Goal: Task Accomplishment & Management: Use online tool/utility

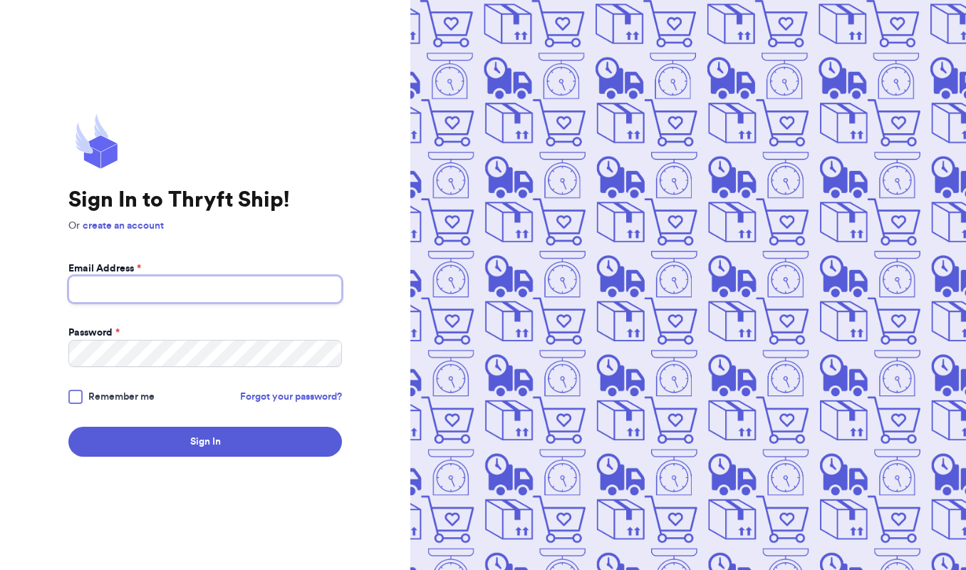
type input "[EMAIL_ADDRESS][DOMAIN_NAME]"
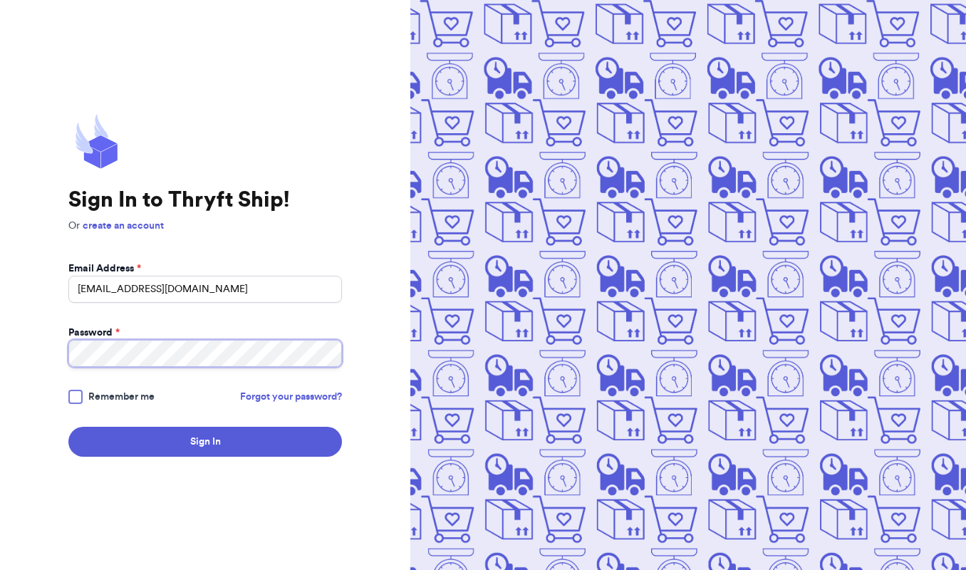
click at [205, 442] on button "Sign In" at bounding box center [204, 442] width 273 height 30
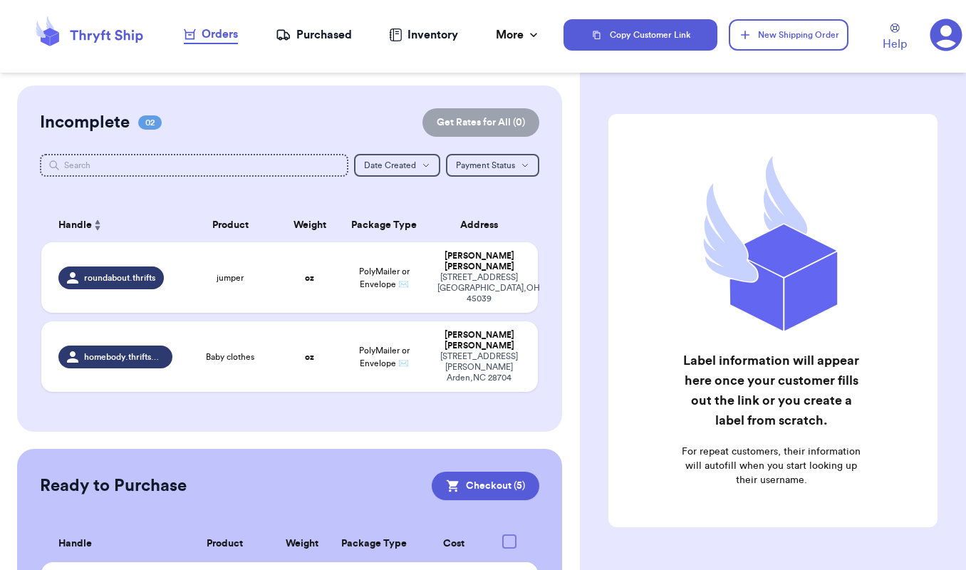
click at [214, 26] on div "Orders" at bounding box center [211, 34] width 54 height 17
click at [191, 279] on div "jumper" at bounding box center [230, 277] width 82 height 11
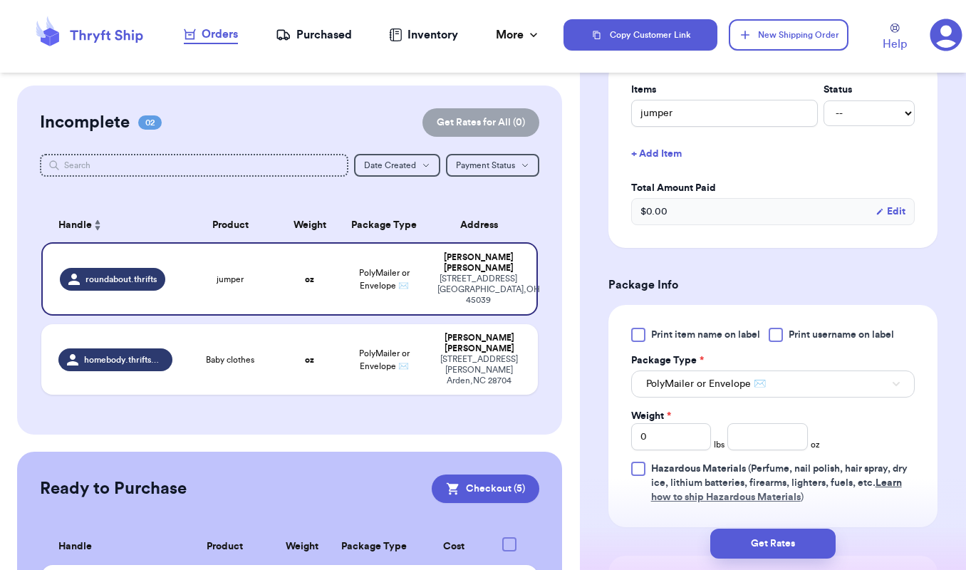
scroll to position [330, 0]
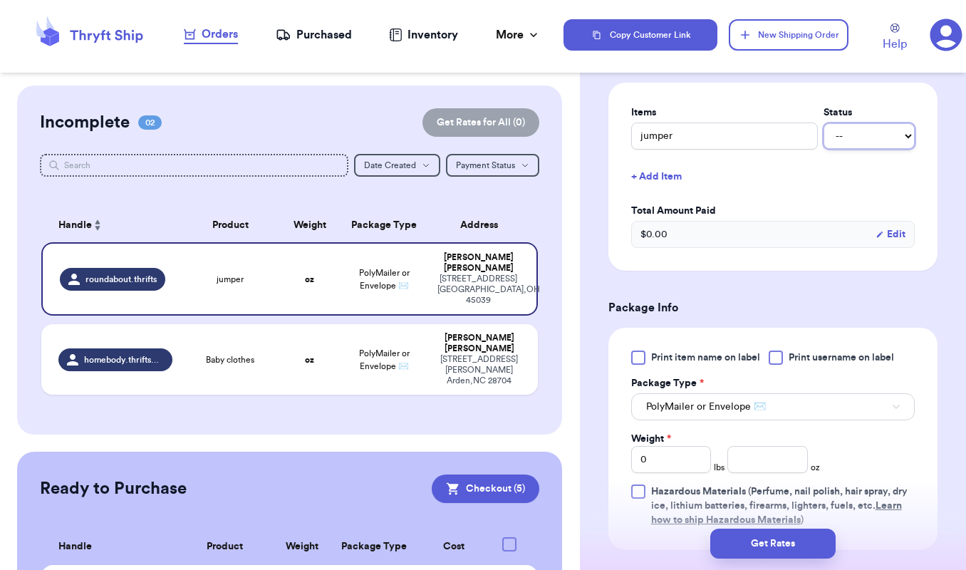
select select "paid"
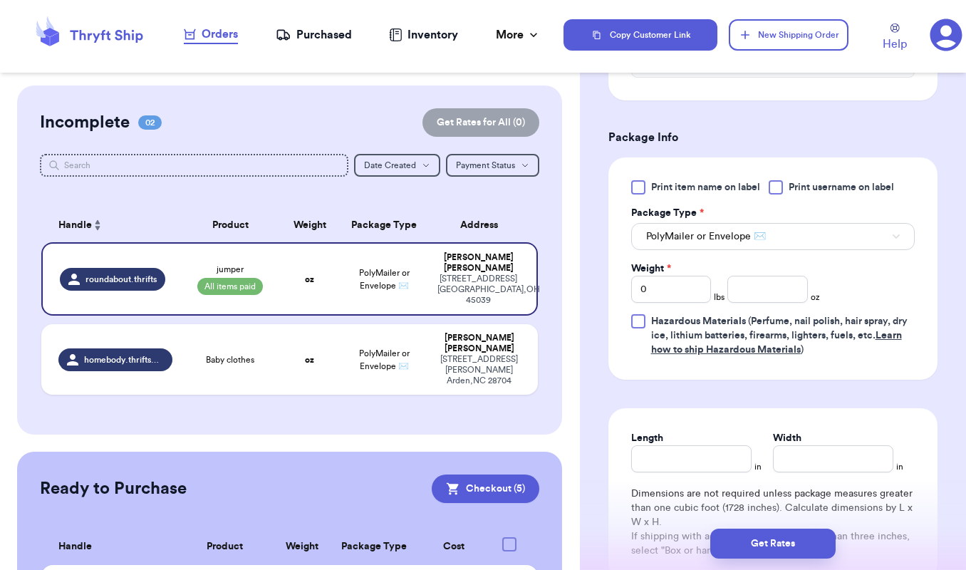
scroll to position [513, 0]
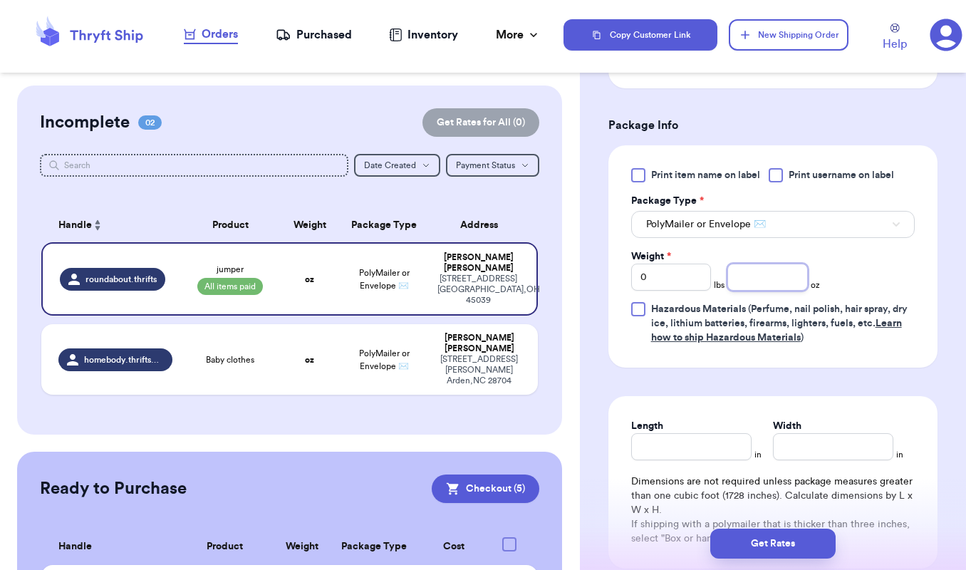
click at [782, 280] on input "number" at bounding box center [767, 277] width 80 height 27
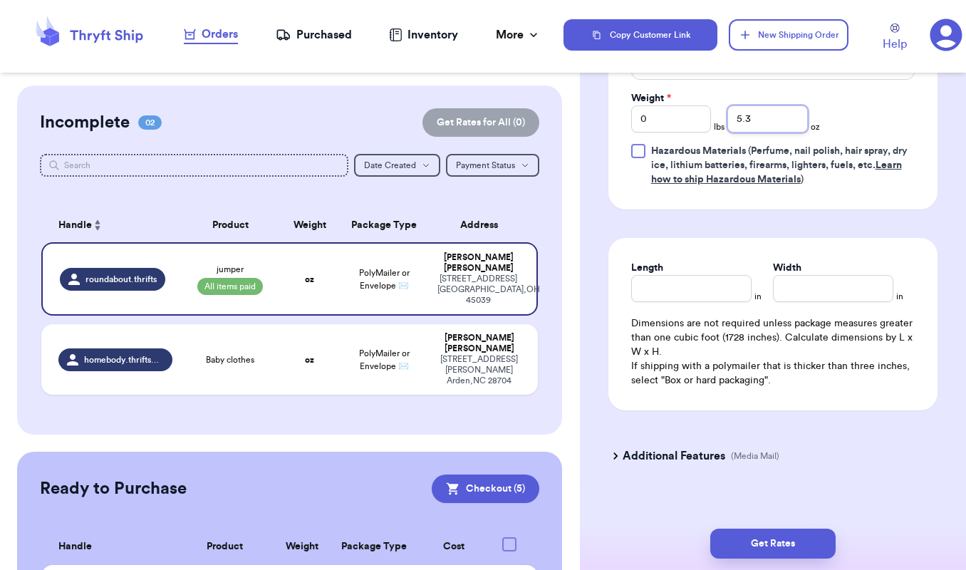
type input "5.3"
click at [680, 294] on input "Length" at bounding box center [691, 288] width 120 height 27
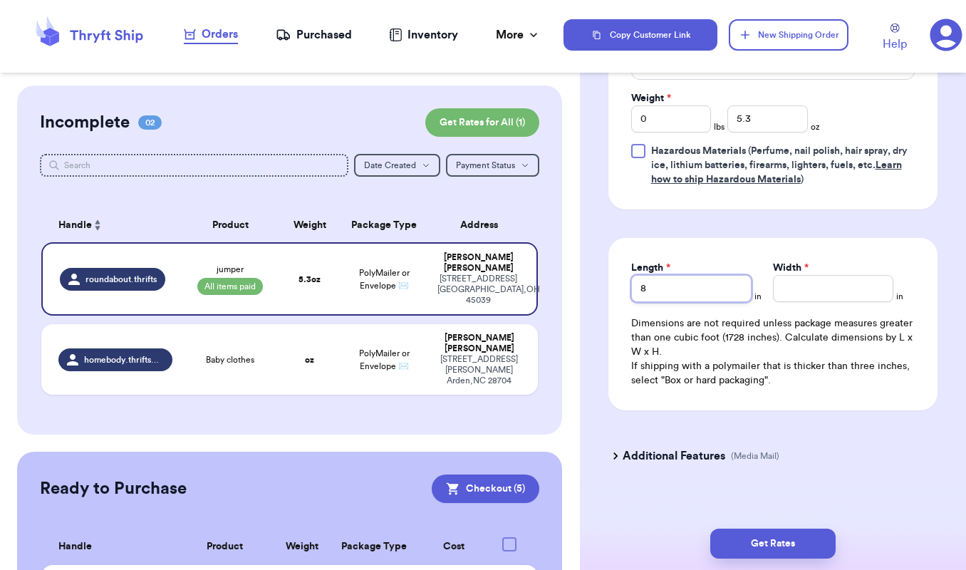
type input "8"
click at [793, 293] on input "Width *" at bounding box center [833, 288] width 120 height 27
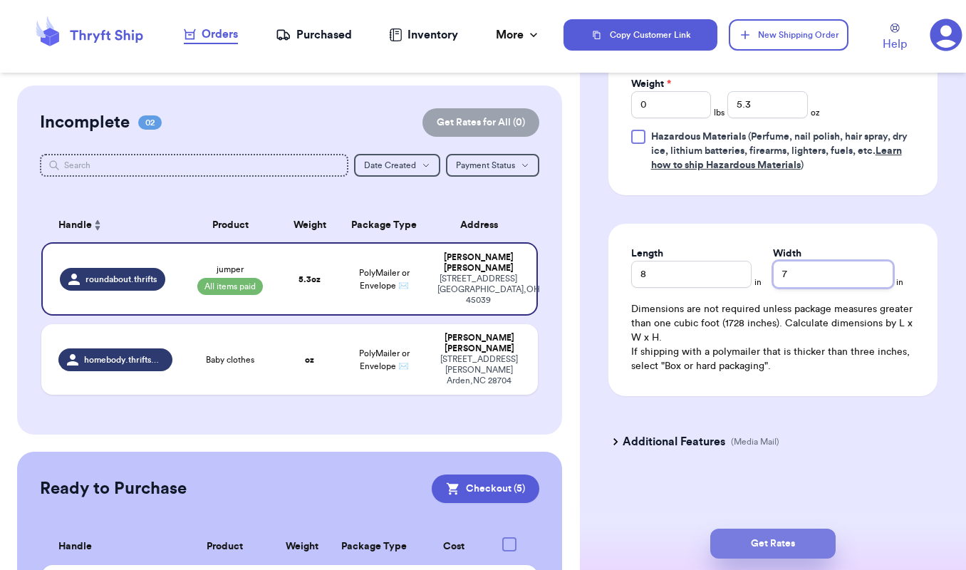
scroll to position [688, 0]
type input "7"
click at [777, 542] on button "Get Rates" at bounding box center [772, 543] width 125 height 30
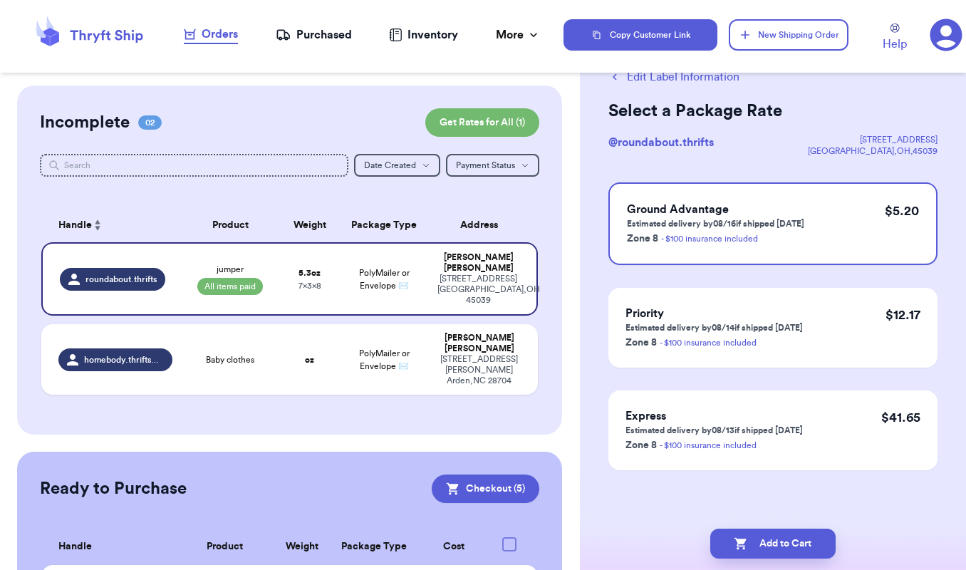
scroll to position [0, 0]
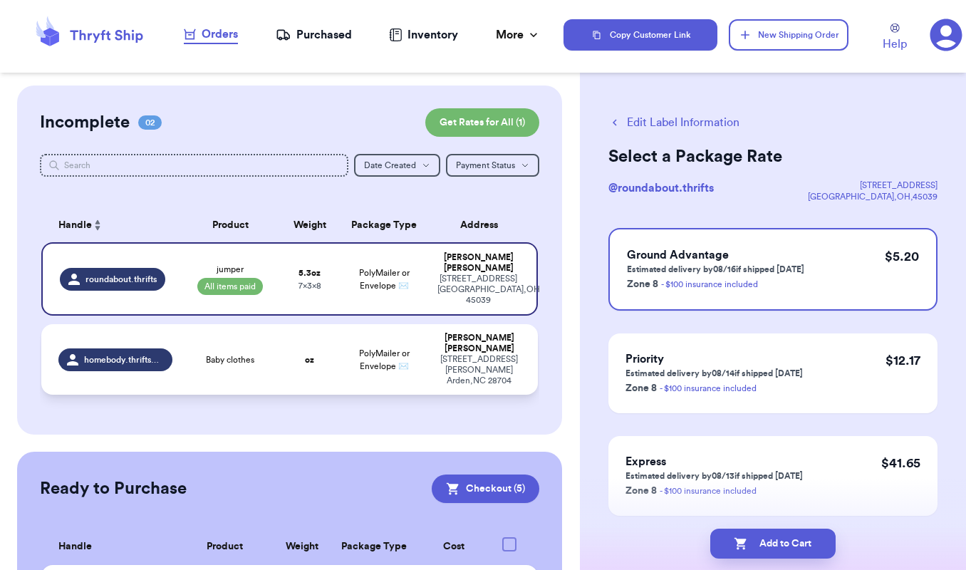
click at [265, 355] on td "Baby clothes" at bounding box center [230, 359] width 99 height 71
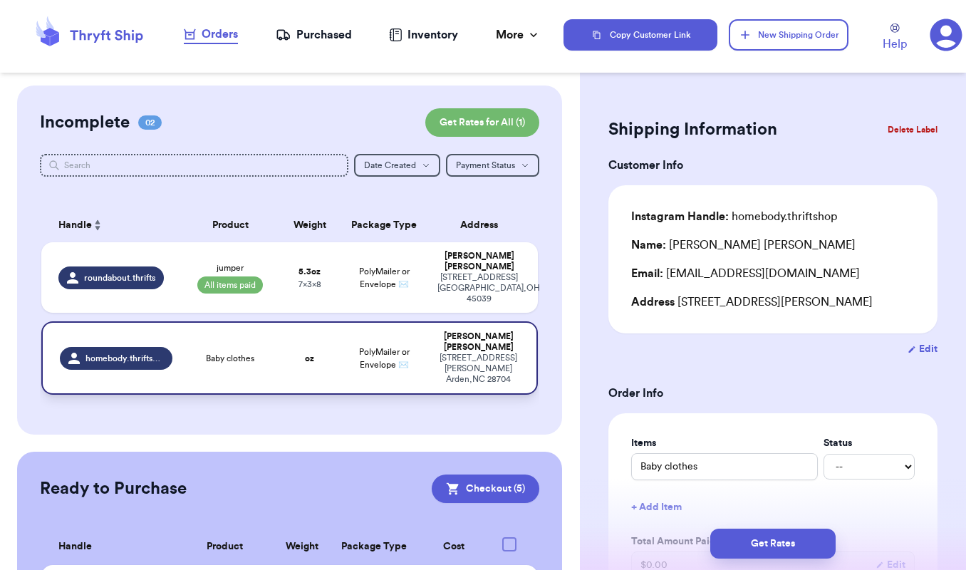
click at [320, 360] on td "oz" at bounding box center [310, 357] width 60 height 73
click at [350, 285] on td "PolyMailer or Envelope ✉️" at bounding box center [383, 277] width 89 height 71
type input "jumper"
select select "paid"
type input "5.3"
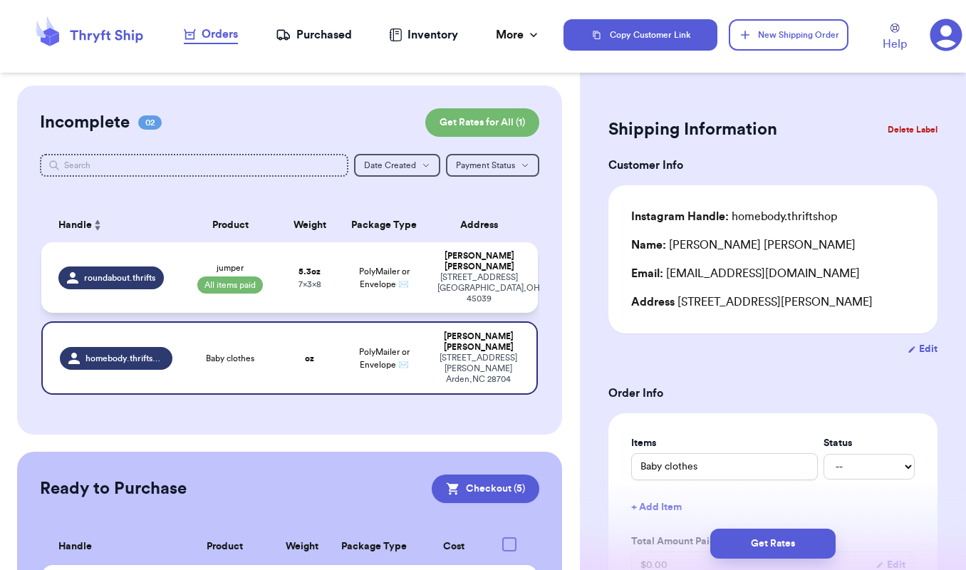
type input "8"
type input "7"
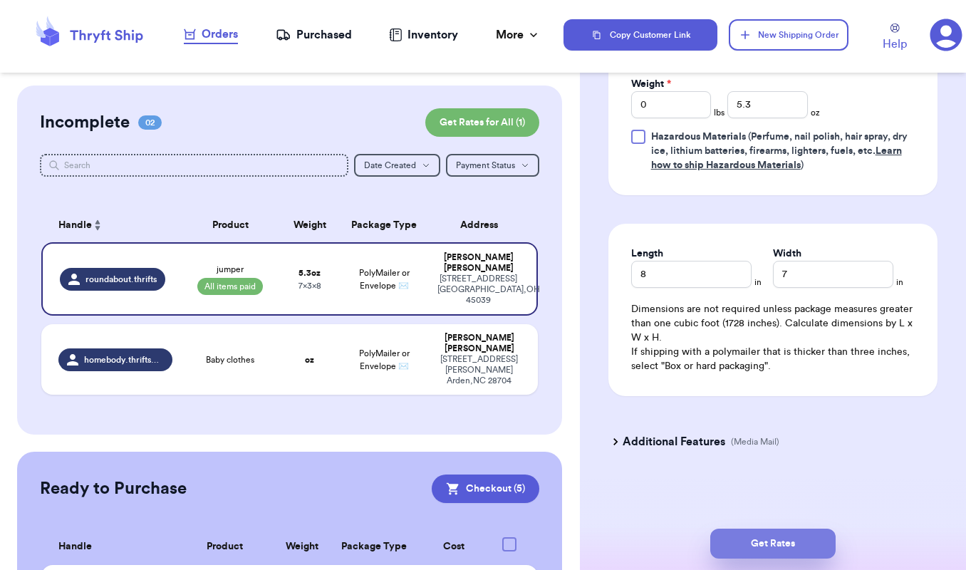
click at [774, 551] on button "Get Rates" at bounding box center [772, 543] width 125 height 30
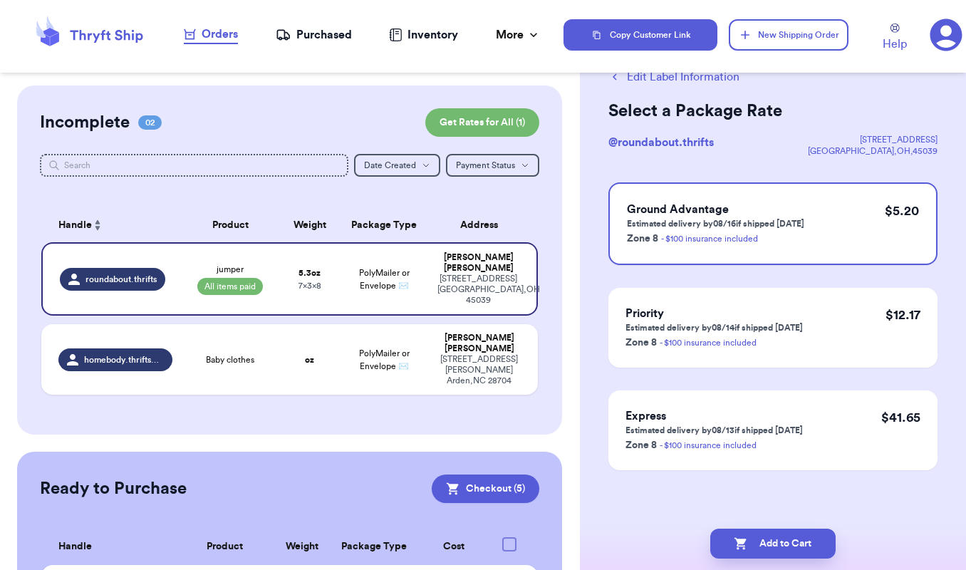
scroll to position [46, 0]
click at [788, 549] on button "Add to Cart" at bounding box center [772, 543] width 125 height 30
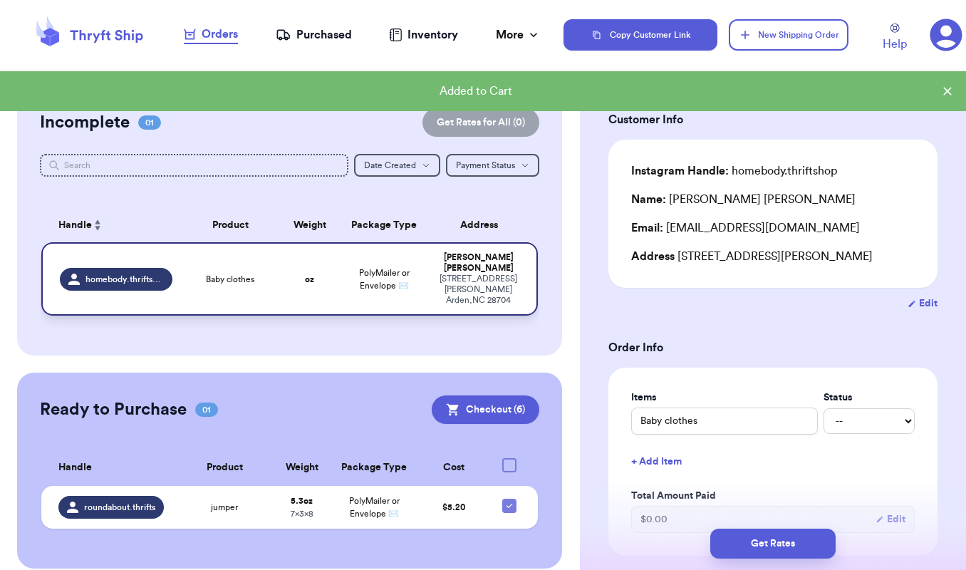
click at [244, 283] on td "Baby clothes" at bounding box center [230, 278] width 99 height 73
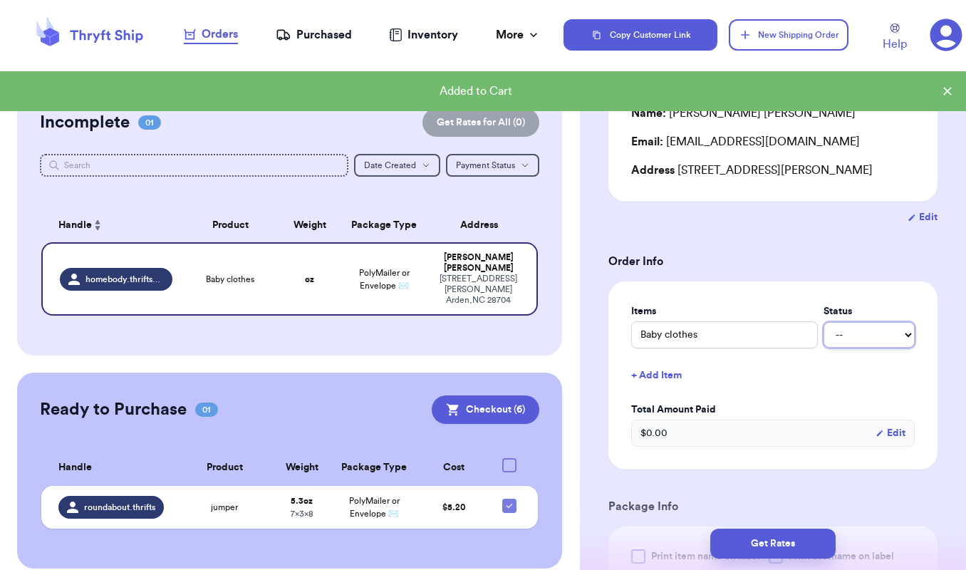
select select "paid"
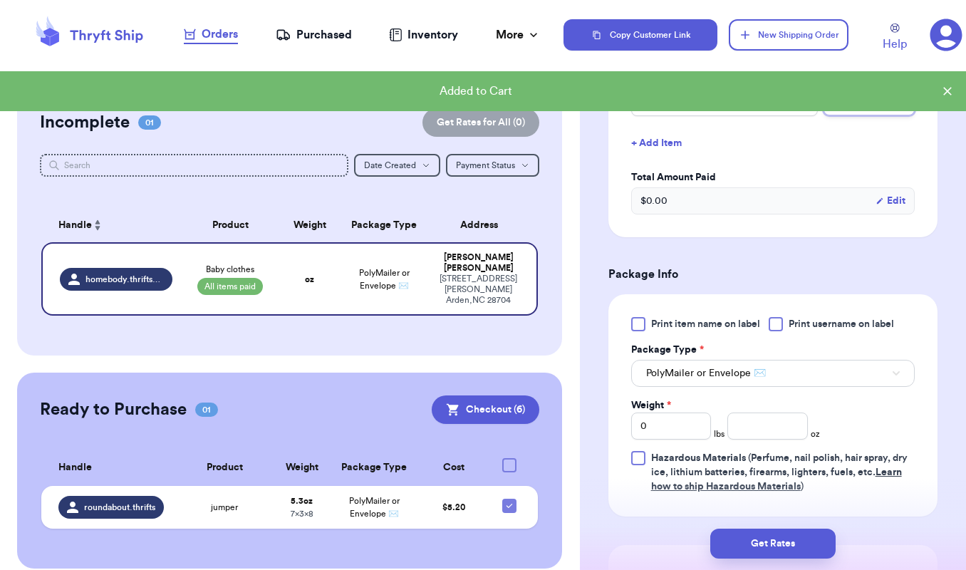
scroll to position [382, 0]
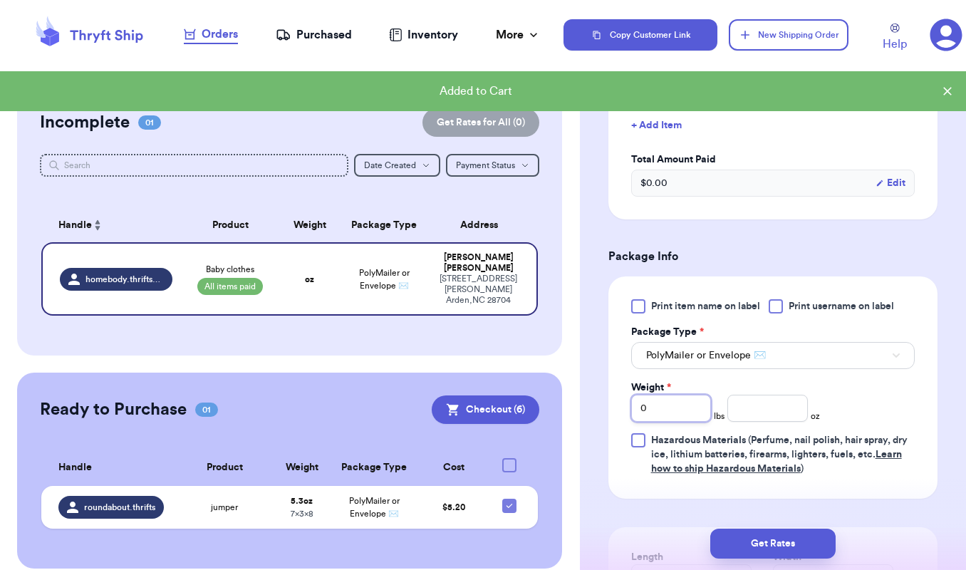
click at [696, 409] on input "0" at bounding box center [671, 408] width 80 height 27
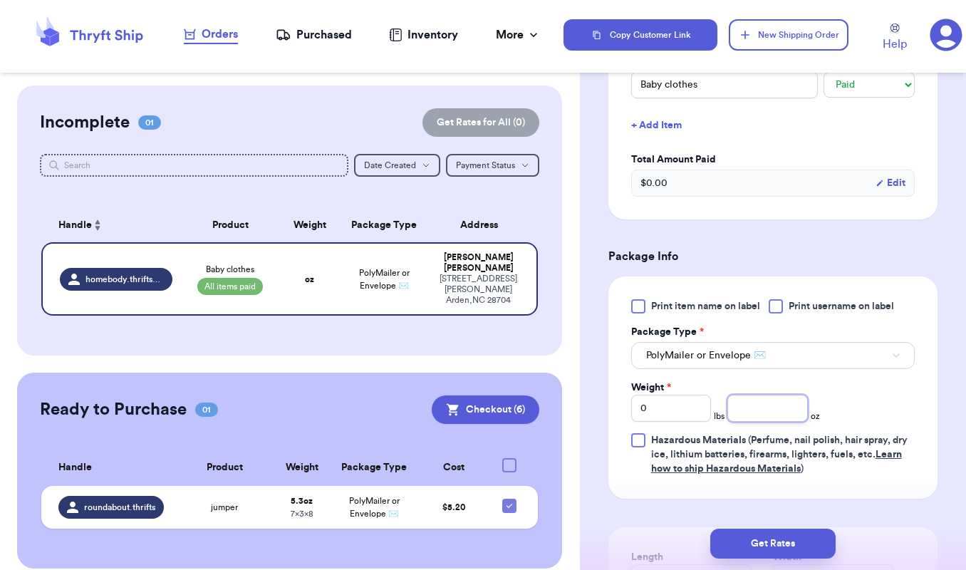
click at [732, 418] on input "number" at bounding box center [767, 408] width 80 height 27
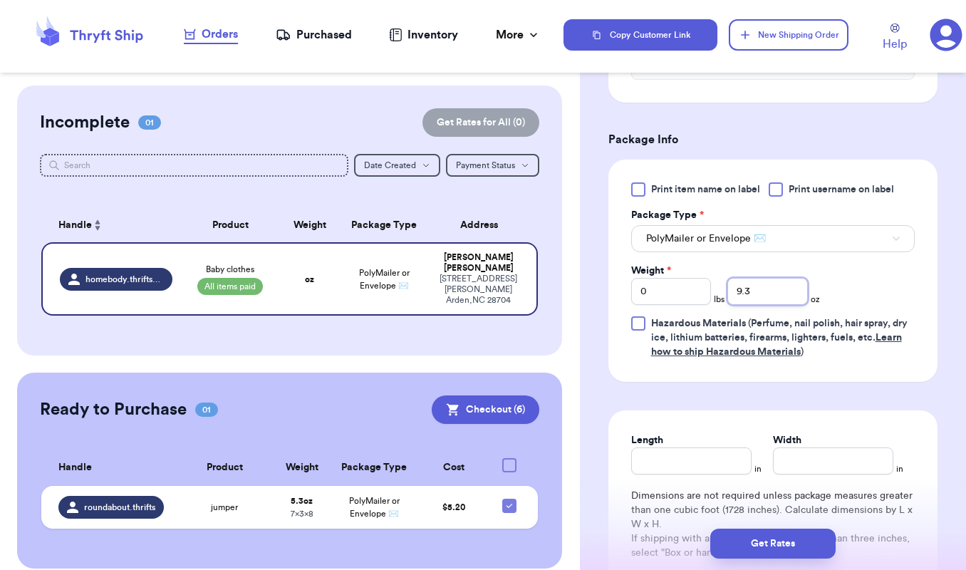
scroll to position [543, 0]
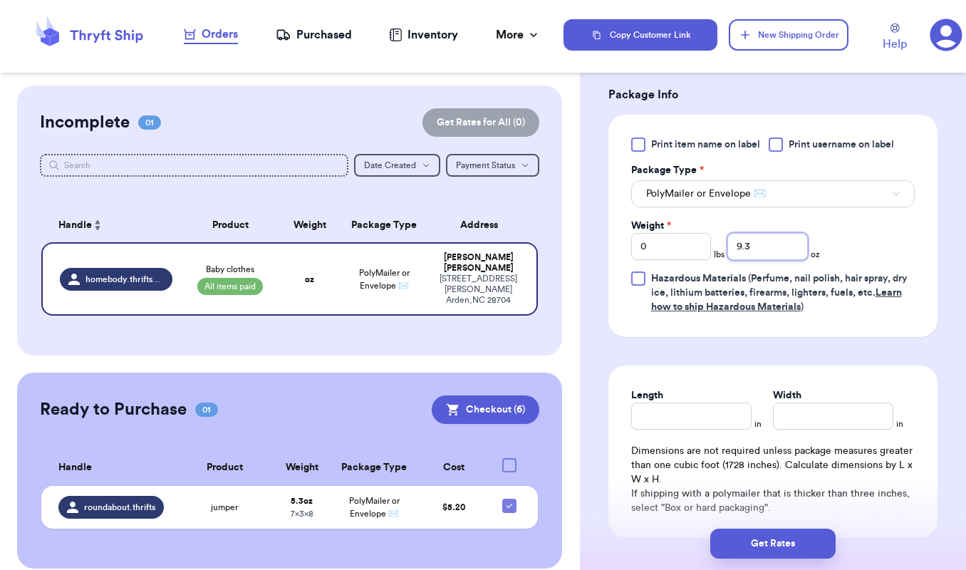
type input "9.3"
click at [736, 421] on input "Length" at bounding box center [691, 415] width 120 height 27
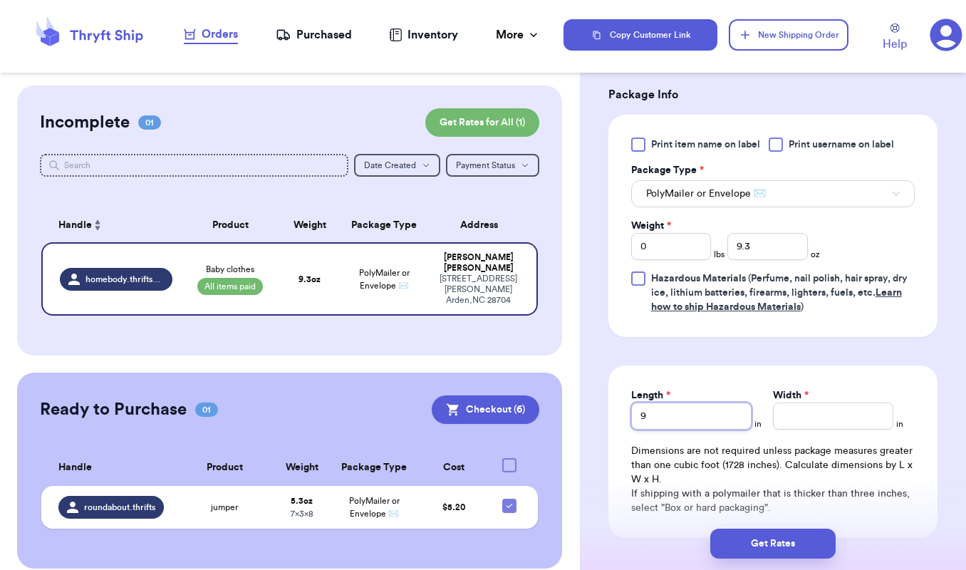
type input "9"
click at [826, 418] on input "Width *" at bounding box center [833, 415] width 120 height 27
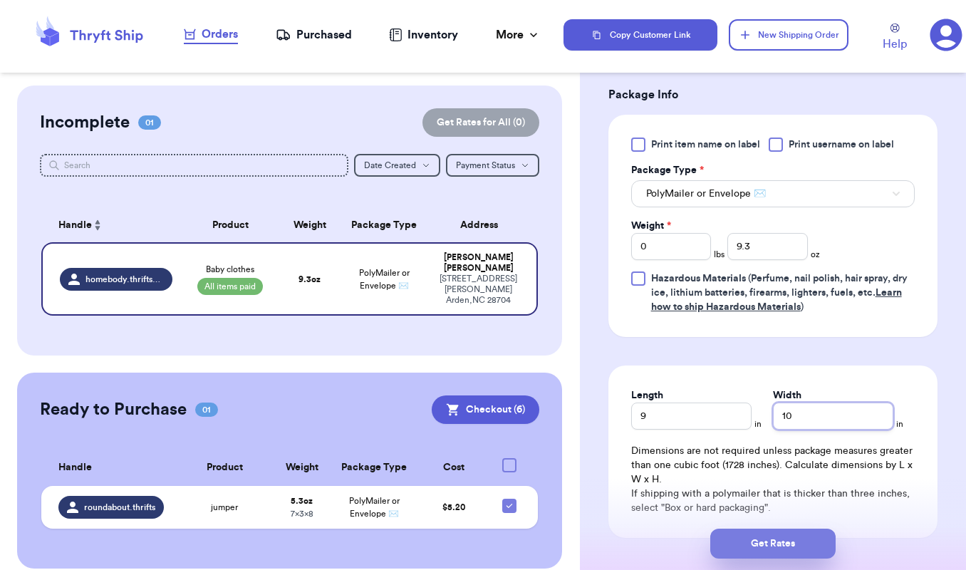
type input "10"
click at [799, 538] on button "Get Rates" at bounding box center [772, 543] width 125 height 30
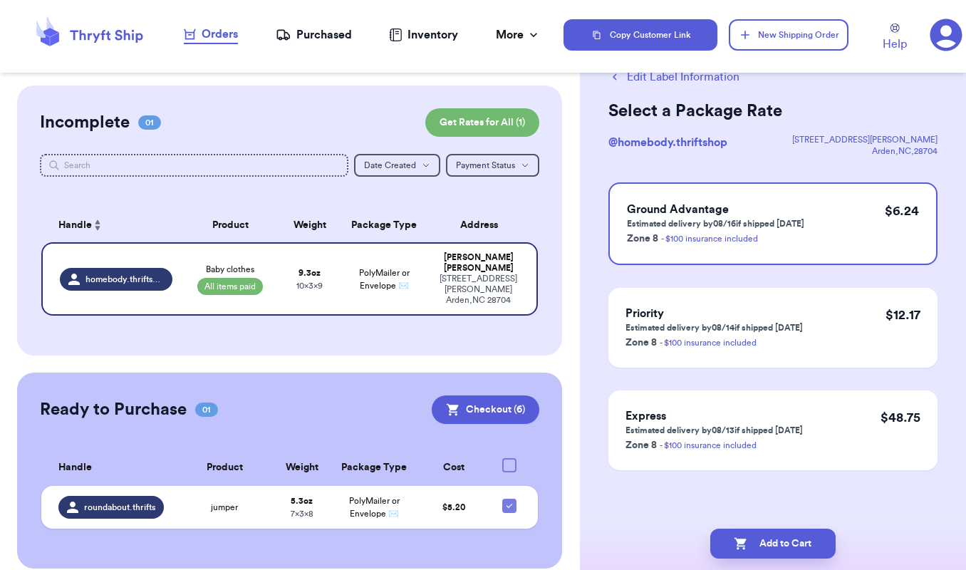
scroll to position [0, 0]
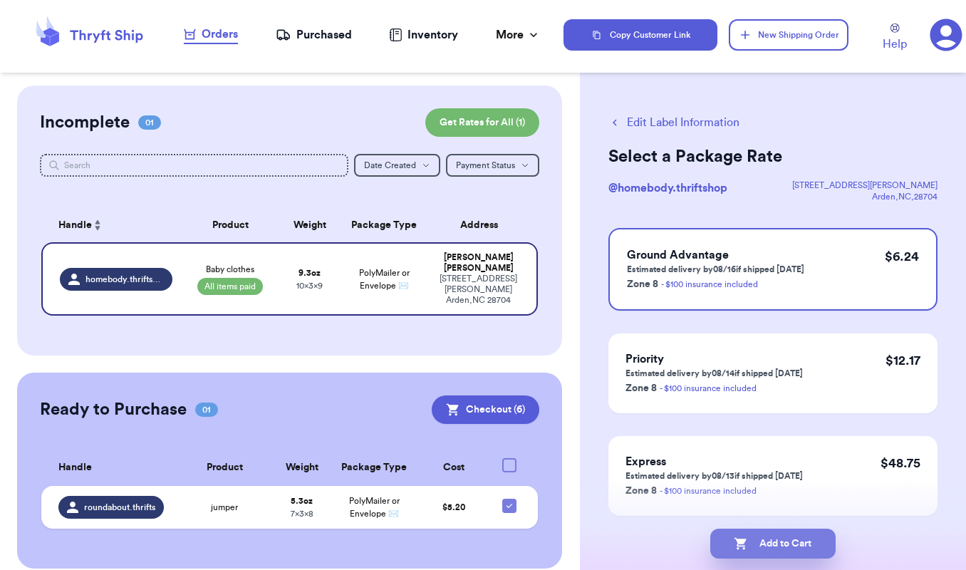
click at [801, 546] on button "Add to Cart" at bounding box center [772, 543] width 125 height 30
